Goal: Find contact information: Find contact information

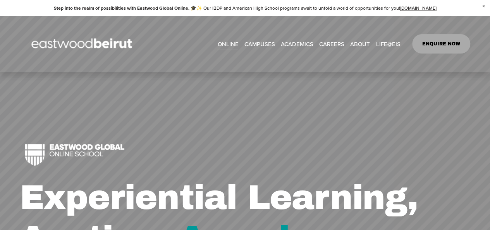
click at [0, 0] on span "Admissions" at bounding box center [0, 0] width 0 height 0
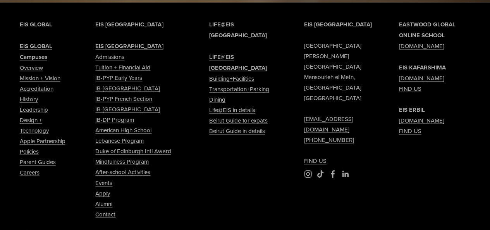
scroll to position [731, 0]
click at [110, 208] on link "Contact" at bounding box center [105, 213] width 20 height 10
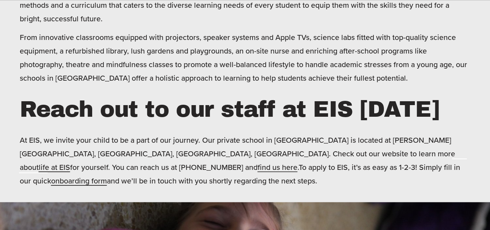
scroll to position [289, 0]
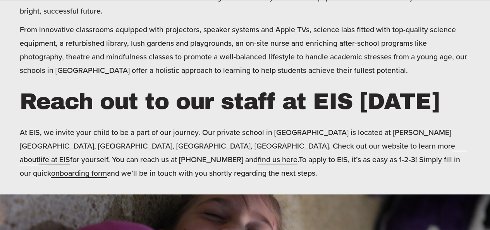
click at [297, 154] on span "find us here" at bounding box center [278, 159] width 40 height 11
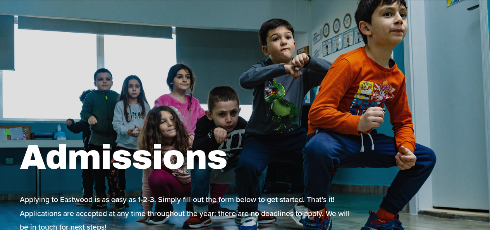
scroll to position [747, 0]
